Goal: Information Seeking & Learning: Understand process/instructions

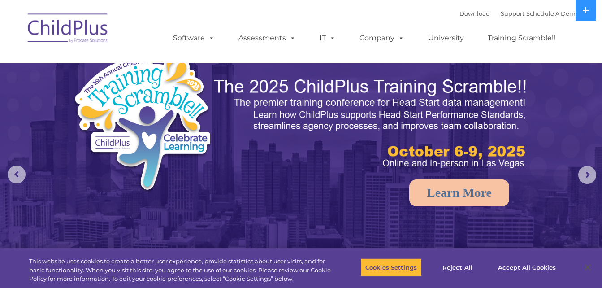
select select "MEDIUM"
click at [595, 172] on rs-arrow at bounding box center [588, 175] width 18 height 18
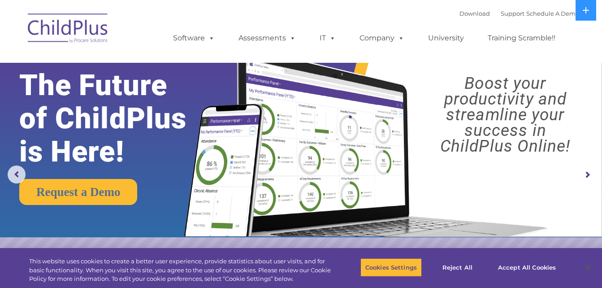
click at [595, 172] on rs-arrow at bounding box center [588, 175] width 18 height 18
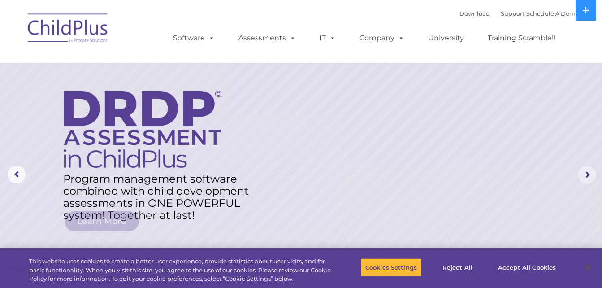
click at [595, 172] on rs-arrow at bounding box center [588, 175] width 18 height 18
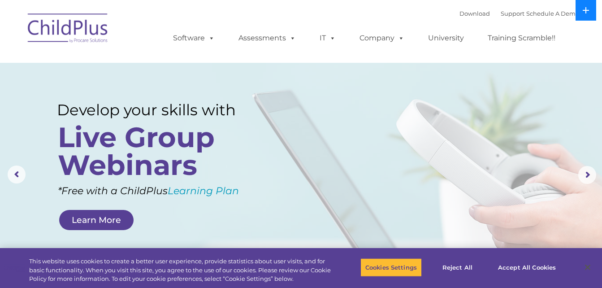
click at [582, 9] on button at bounding box center [586, 10] width 21 height 21
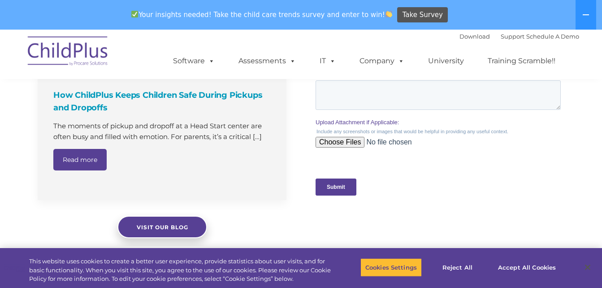
scroll to position [1085, 0]
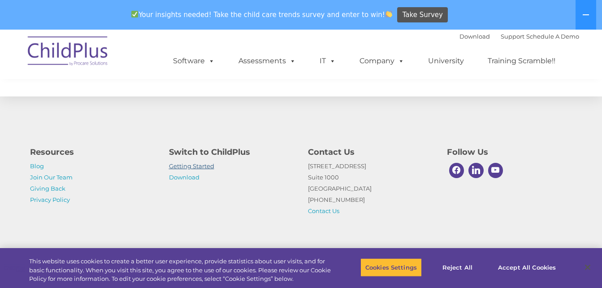
click at [202, 164] on link "Getting Started" at bounding box center [191, 165] width 45 height 7
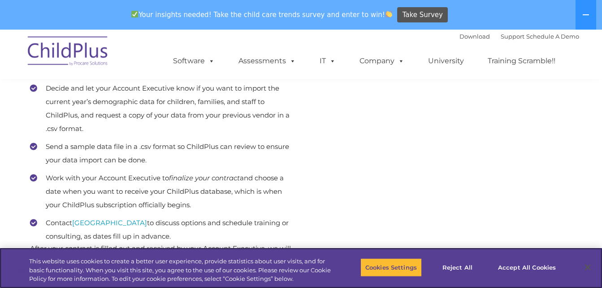
scroll to position [474, 0]
